Goal: Information Seeking & Learning: Learn about a topic

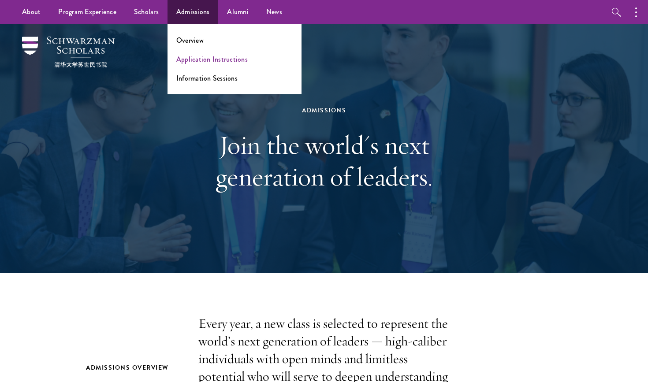
click at [193, 58] on link "Application Instructions" at bounding box center [211, 59] width 71 height 10
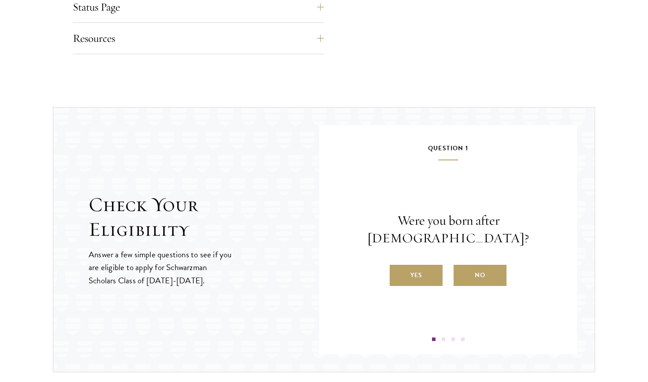
scroll to position [912, 0]
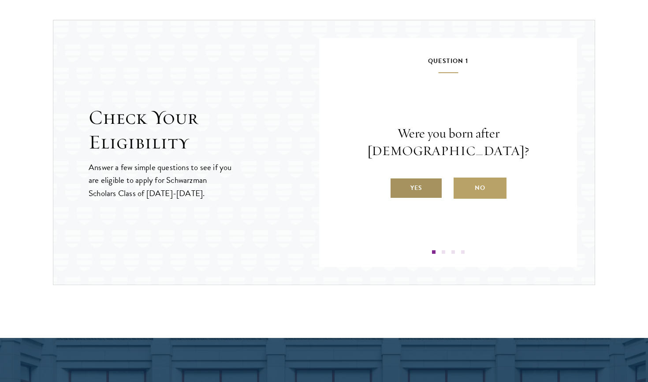
click at [425, 179] on label "Yes" at bounding box center [416, 188] width 53 height 21
click at [398, 179] on input "Yes" at bounding box center [394, 183] width 8 height 8
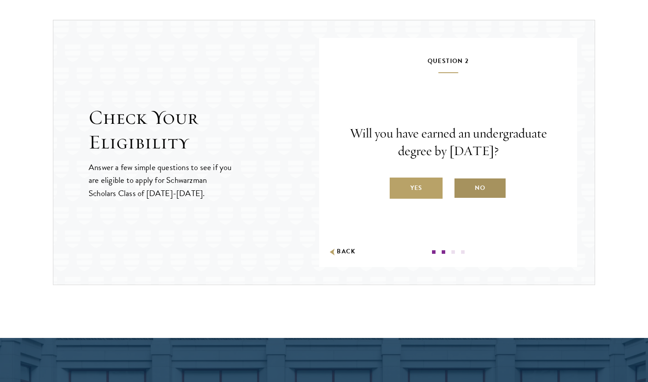
click at [485, 181] on label "No" at bounding box center [480, 188] width 53 height 21
click at [462, 181] on input "No" at bounding box center [458, 183] width 8 height 8
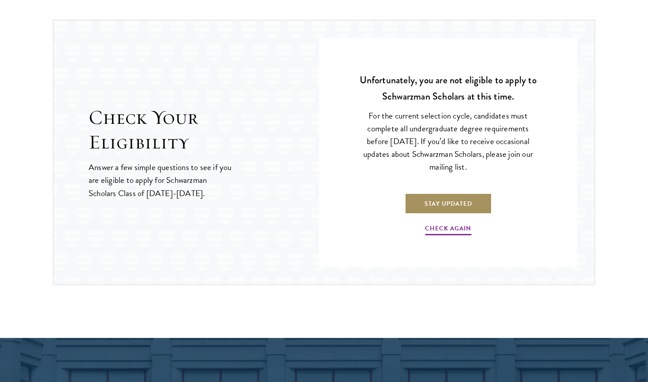
click at [467, 205] on link "Stay Updated" at bounding box center [448, 203] width 87 height 21
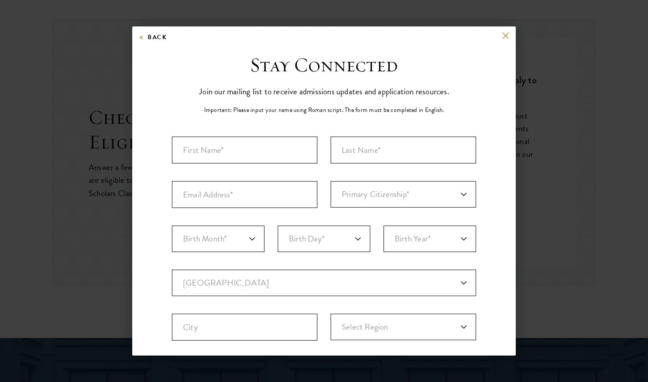
click at [505, 39] on div "Back" at bounding box center [324, 42] width 384 height 21
click at [505, 37] on button at bounding box center [505, 35] width 7 height 7
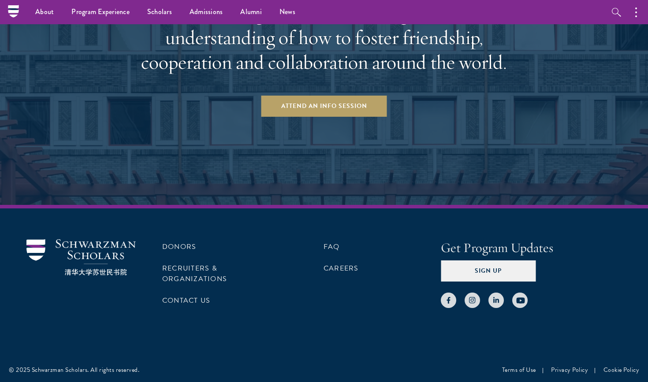
scroll to position [1388, 0]
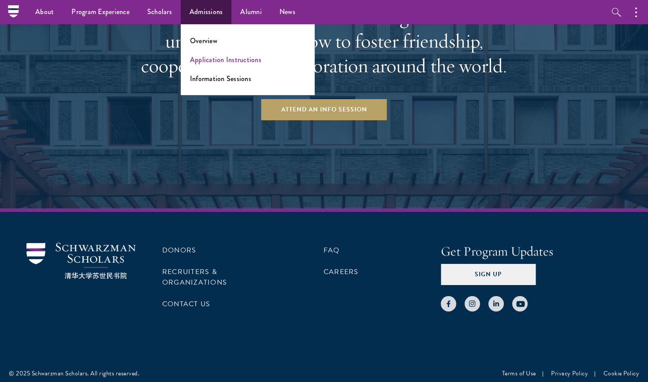
click at [210, 62] on link "Application Instructions" at bounding box center [225, 60] width 71 height 10
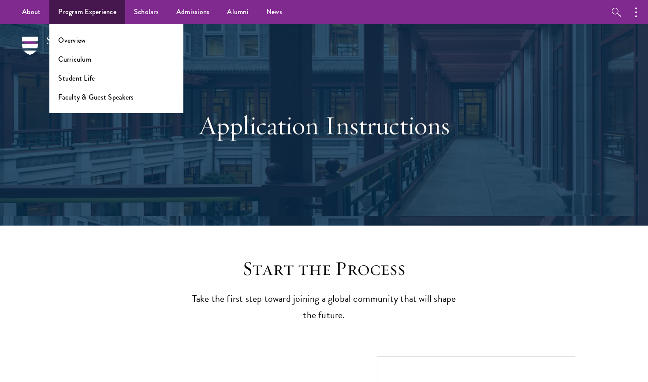
click at [98, 11] on link "Program Experience" at bounding box center [87, 12] width 76 height 24
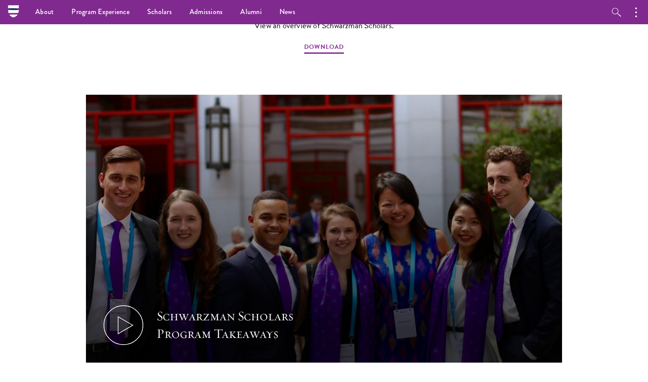
scroll to position [803, 0]
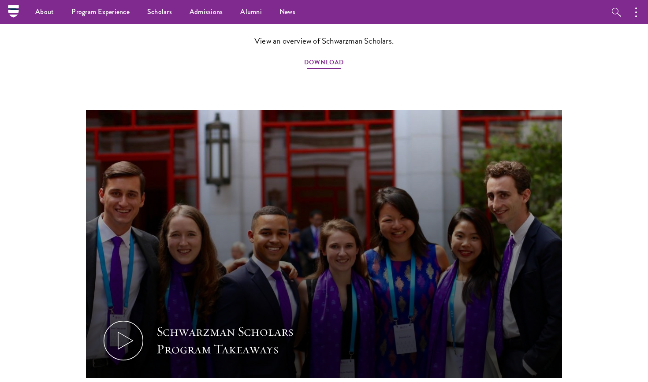
click at [324, 57] on span "DOWNLOAD" at bounding box center [324, 64] width 40 height 14
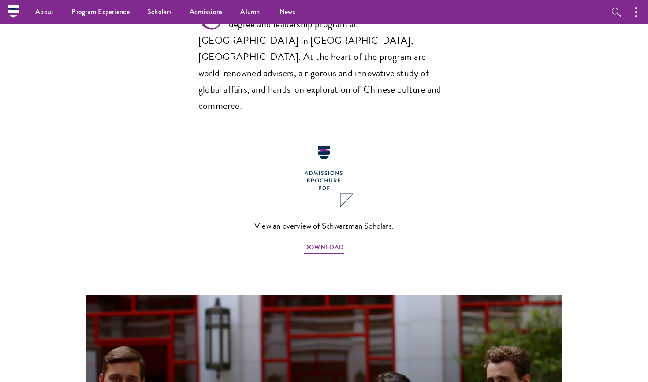
scroll to position [543, 0]
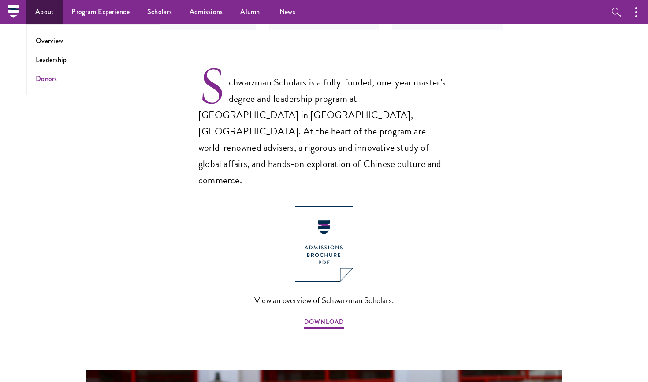
click at [52, 82] on link "Donors" at bounding box center [47, 79] width 22 height 10
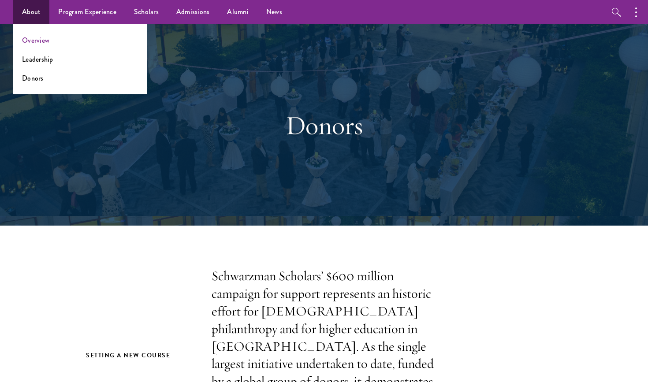
click at [33, 36] on link "Overview" at bounding box center [35, 40] width 27 height 10
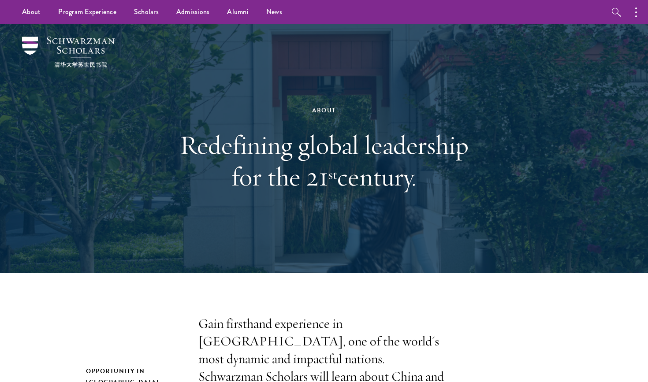
scroll to position [5, 0]
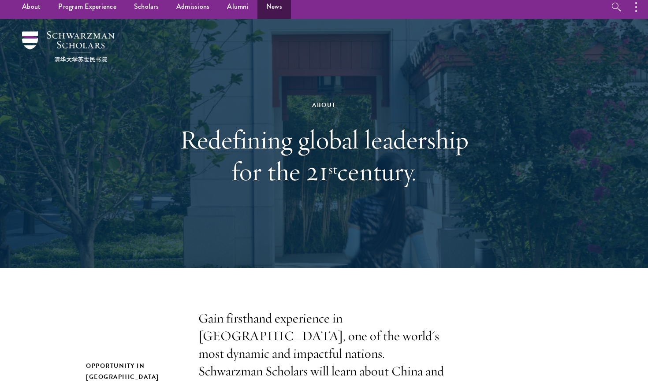
click at [272, 9] on link "News" at bounding box center [275, 7] width 34 height 24
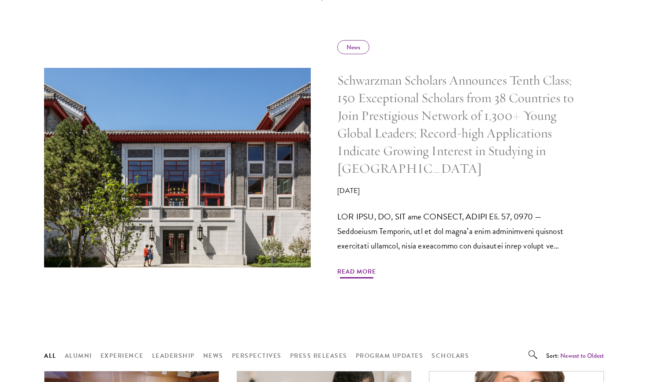
scroll to position [429, 0]
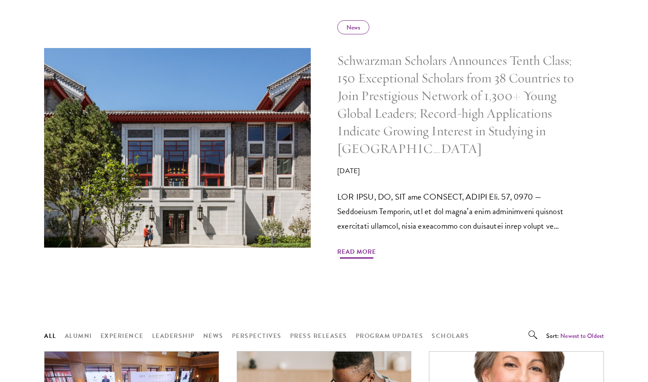
click at [370, 248] on span "Read More" at bounding box center [356, 254] width 39 height 14
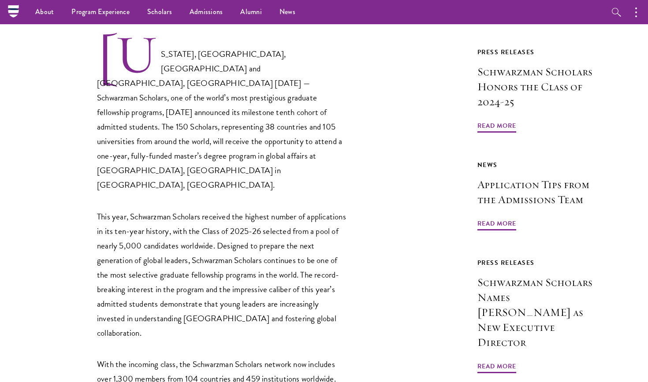
scroll to position [469, 0]
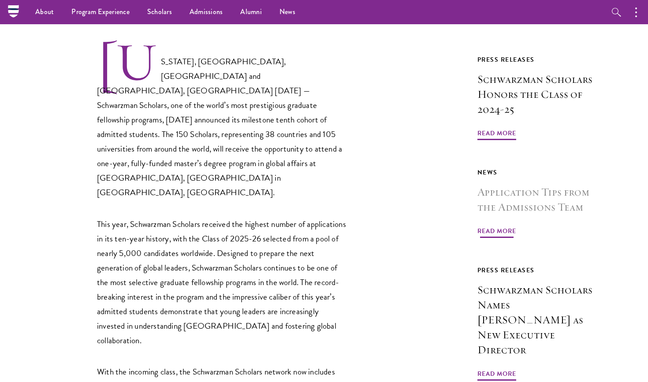
click at [498, 226] on span "Read More" at bounding box center [497, 233] width 39 height 14
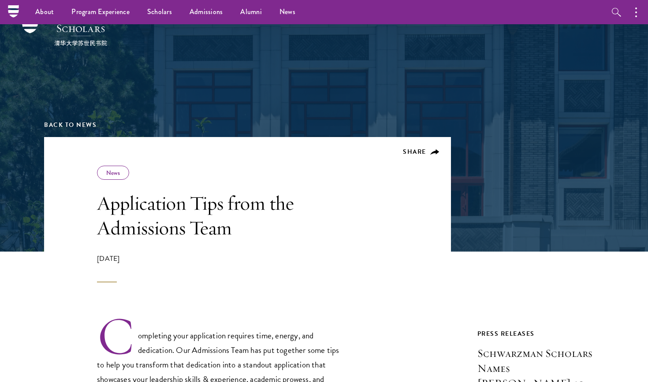
scroll to position [20, 0]
